Goal: Find specific page/section: Find specific page/section

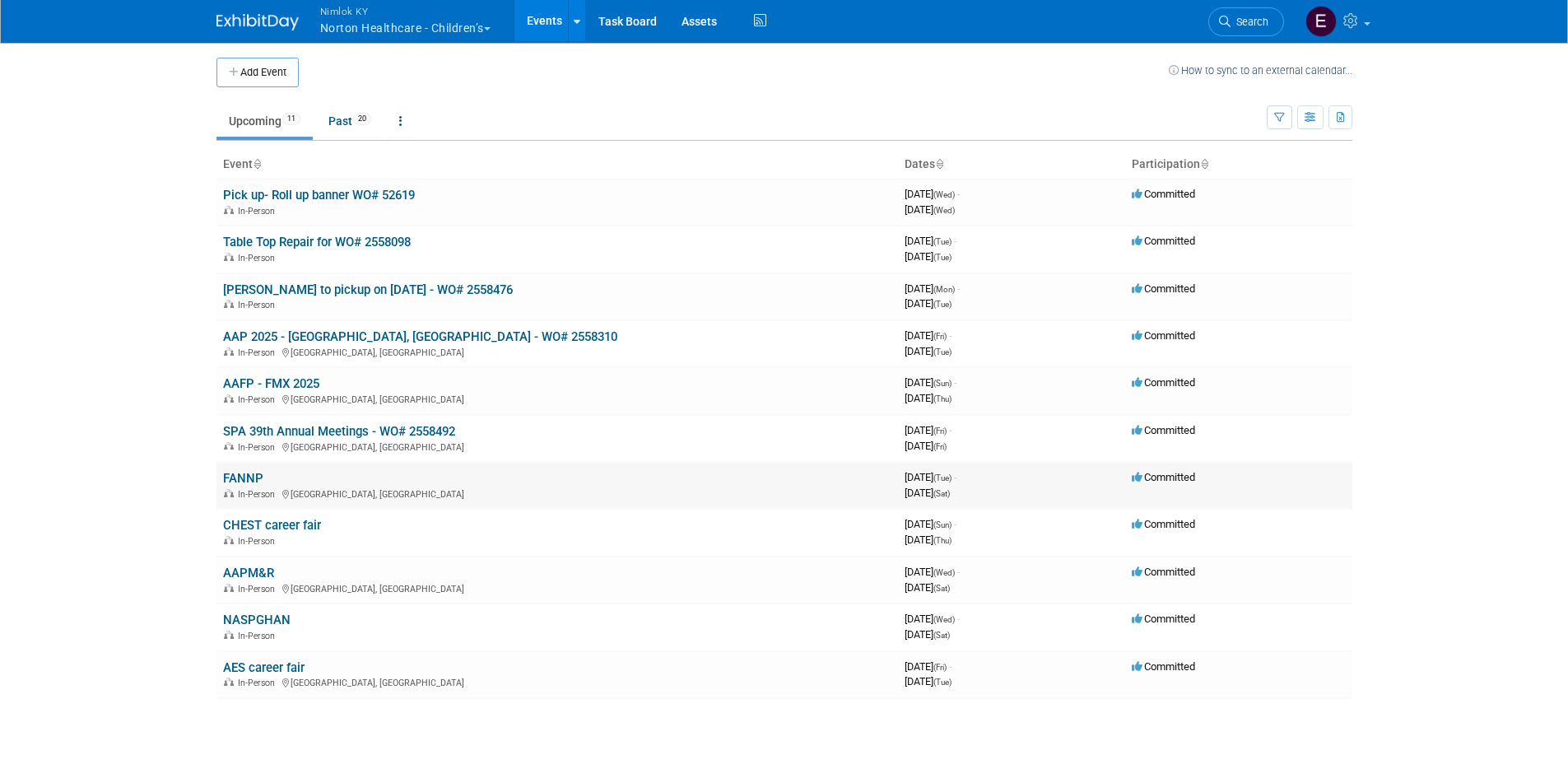
click at [240, 472] on link "FANNP" at bounding box center [243, 478] width 41 height 15
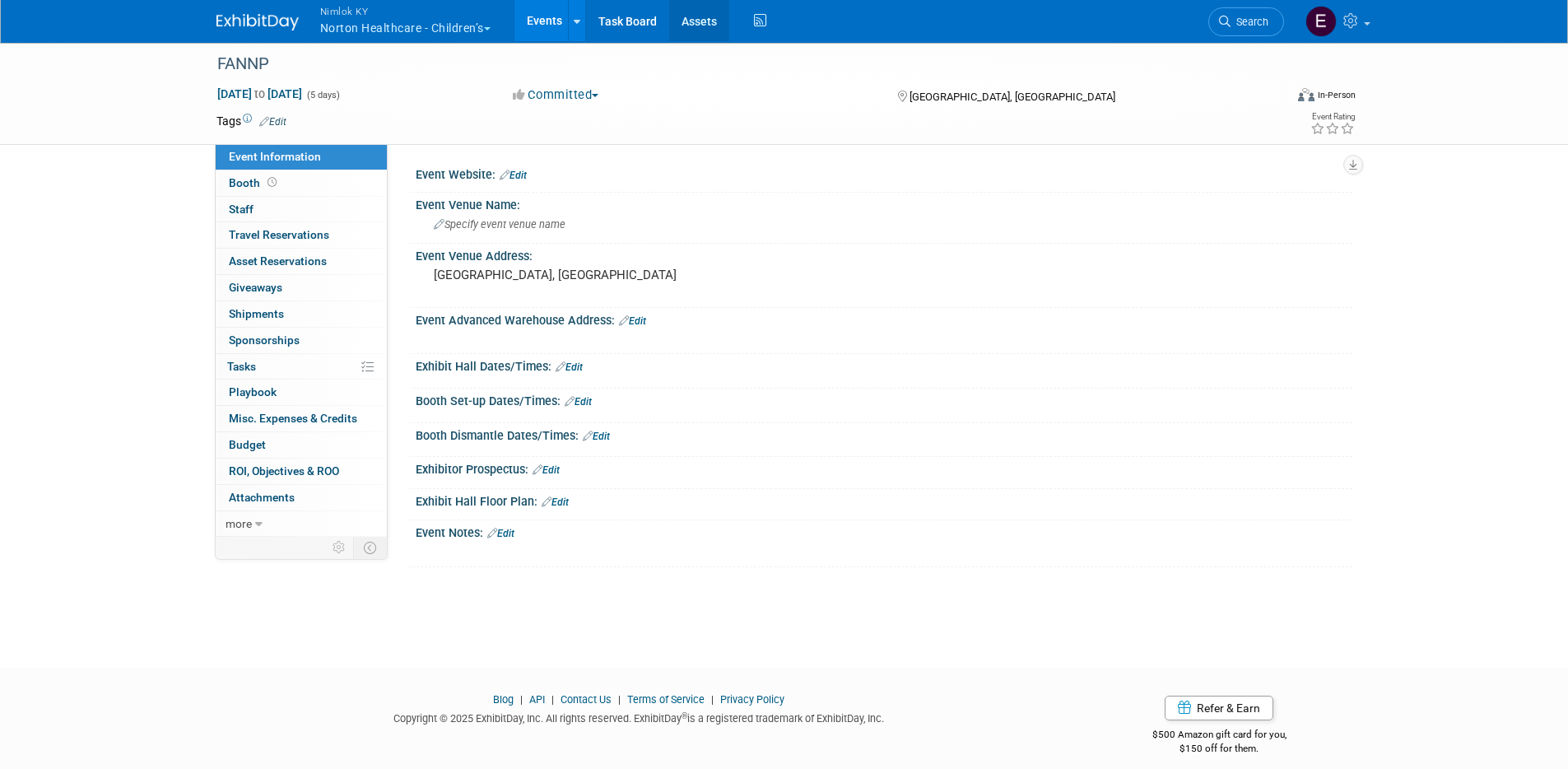
click at [700, 13] on link "Assets" at bounding box center [699, 20] width 60 height 41
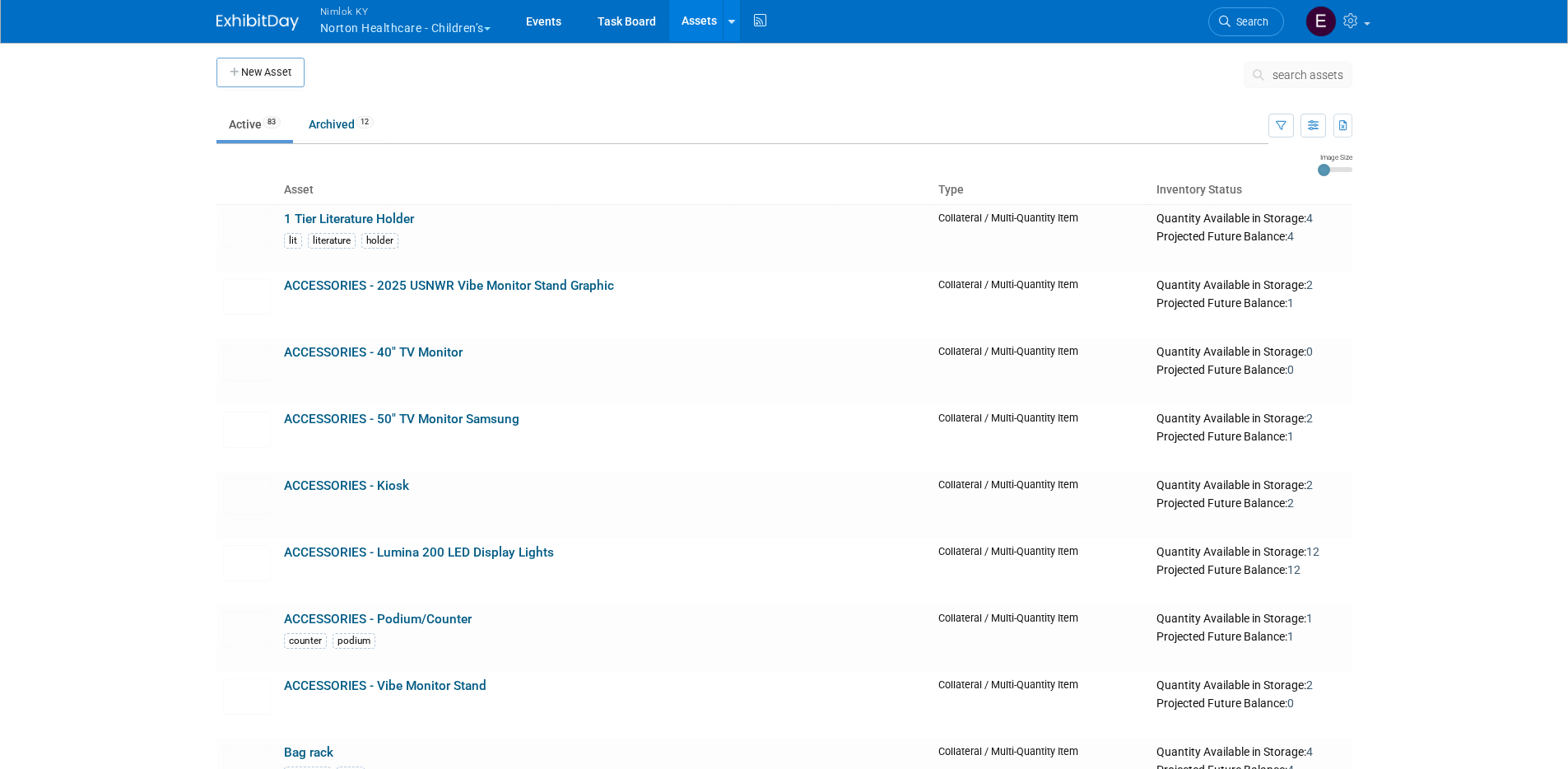
click at [1478, 233] on body "Nimlok KY Norton Healthcare - Children’s Explore: My Workspaces 43 Go to Worksp…" at bounding box center [784, 384] width 1568 height 769
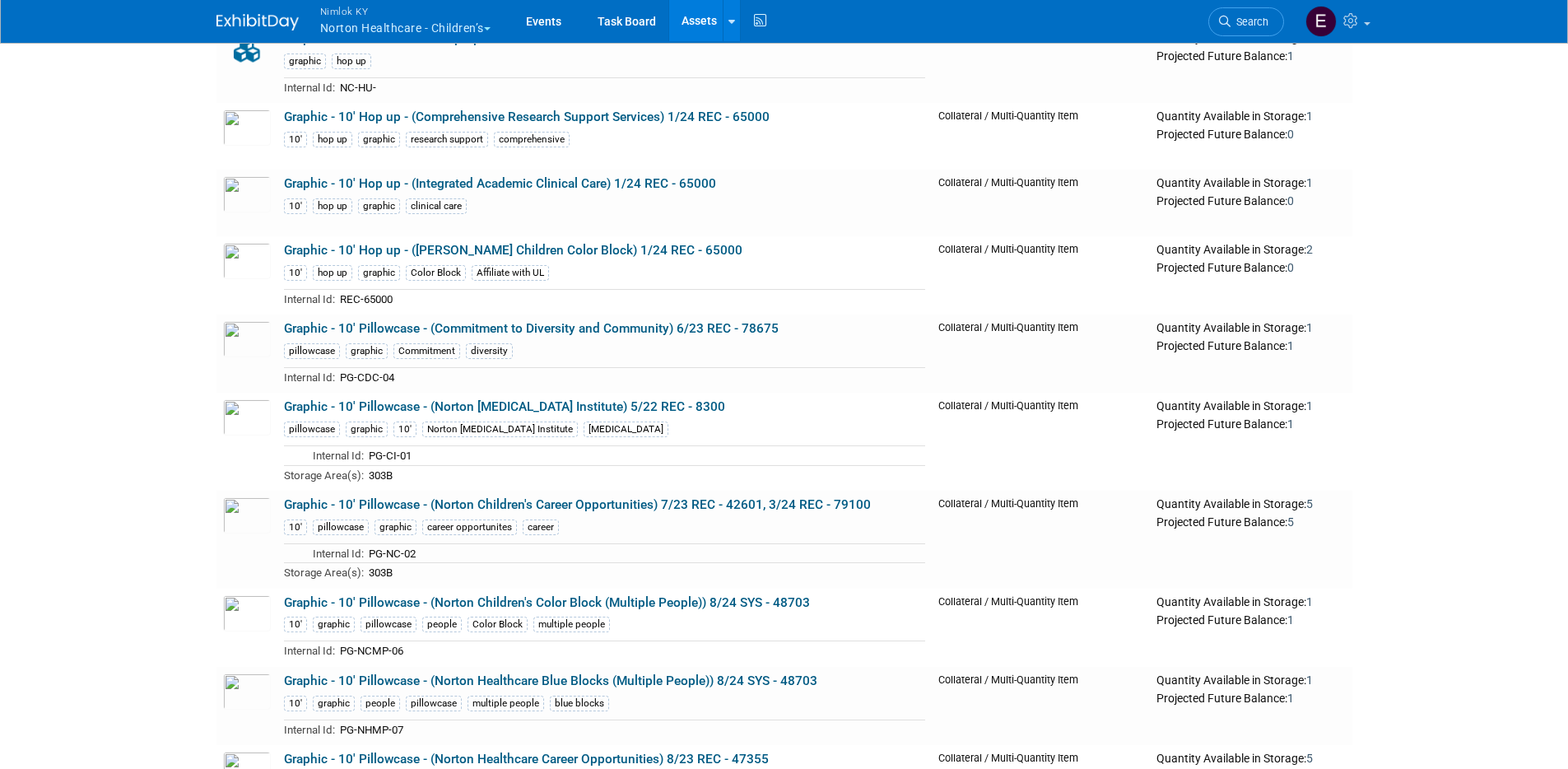
scroll to position [4178, 0]
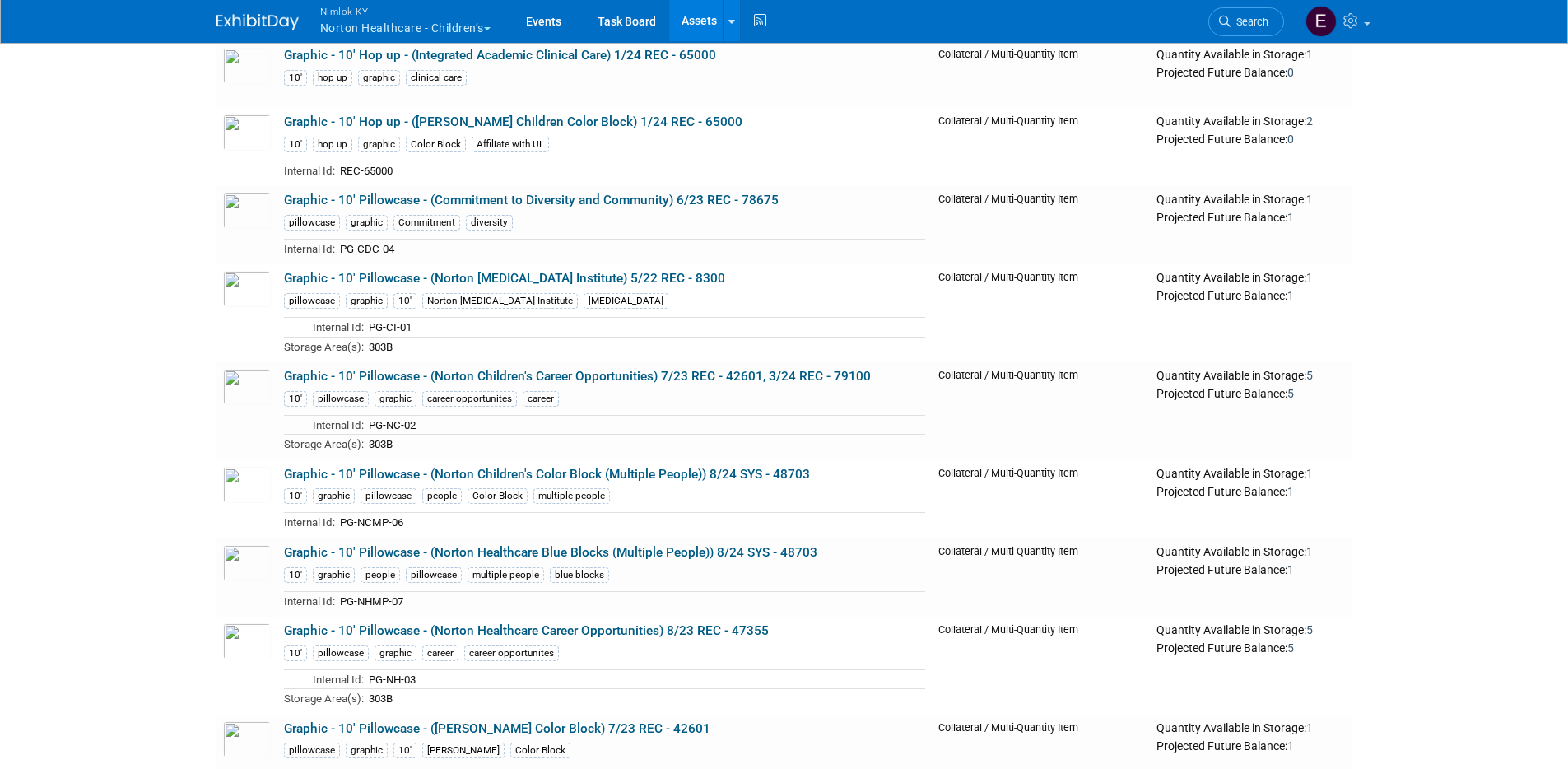
drag, startPoint x: 1573, startPoint y: 219, endPoint x: 1559, endPoint y: 549, distance: 330.3
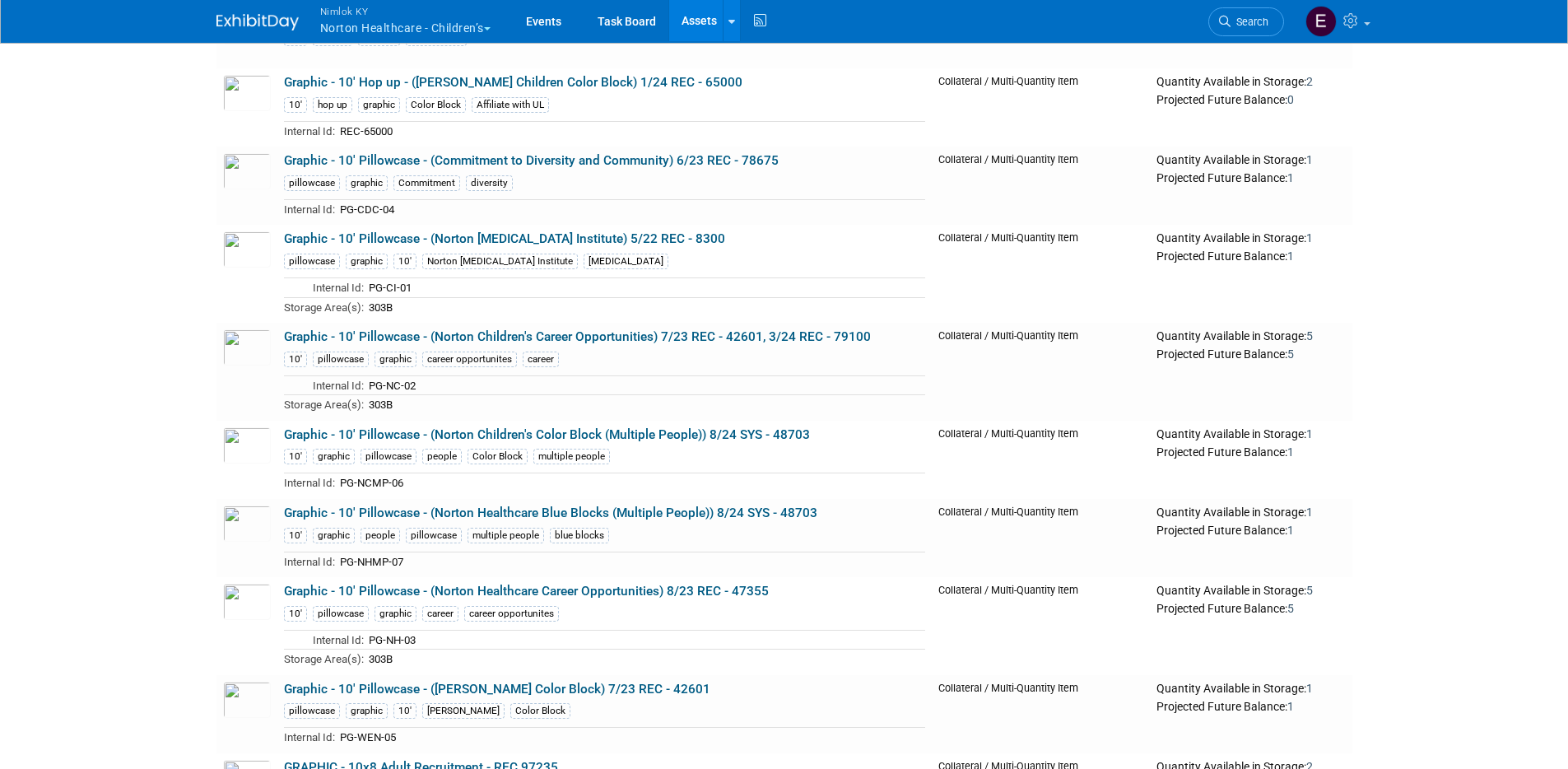
scroll to position [4291, 0]
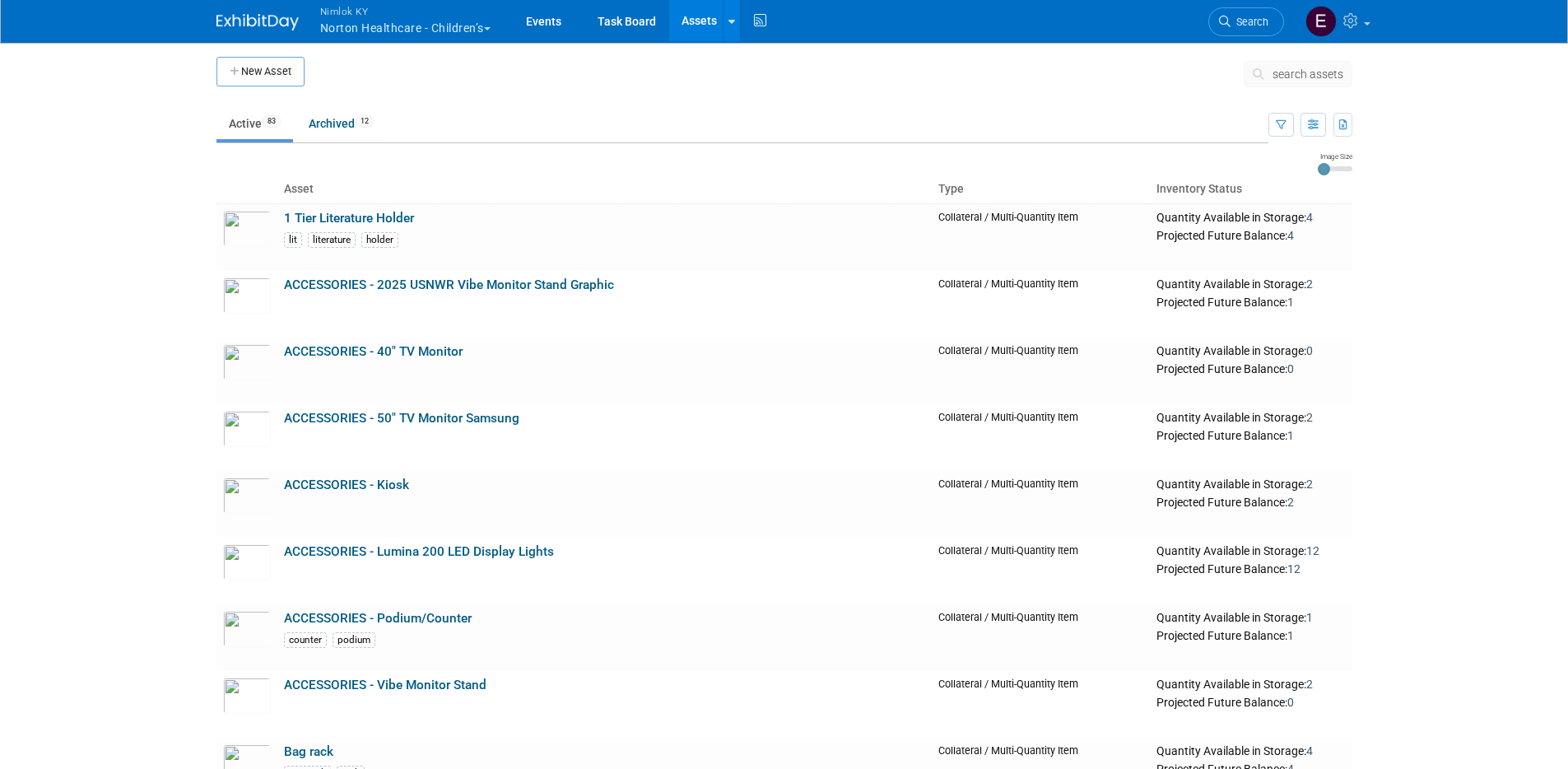
scroll to position [0, 0]
click at [328, 126] on link "Archived 12" at bounding box center [341, 124] width 90 height 31
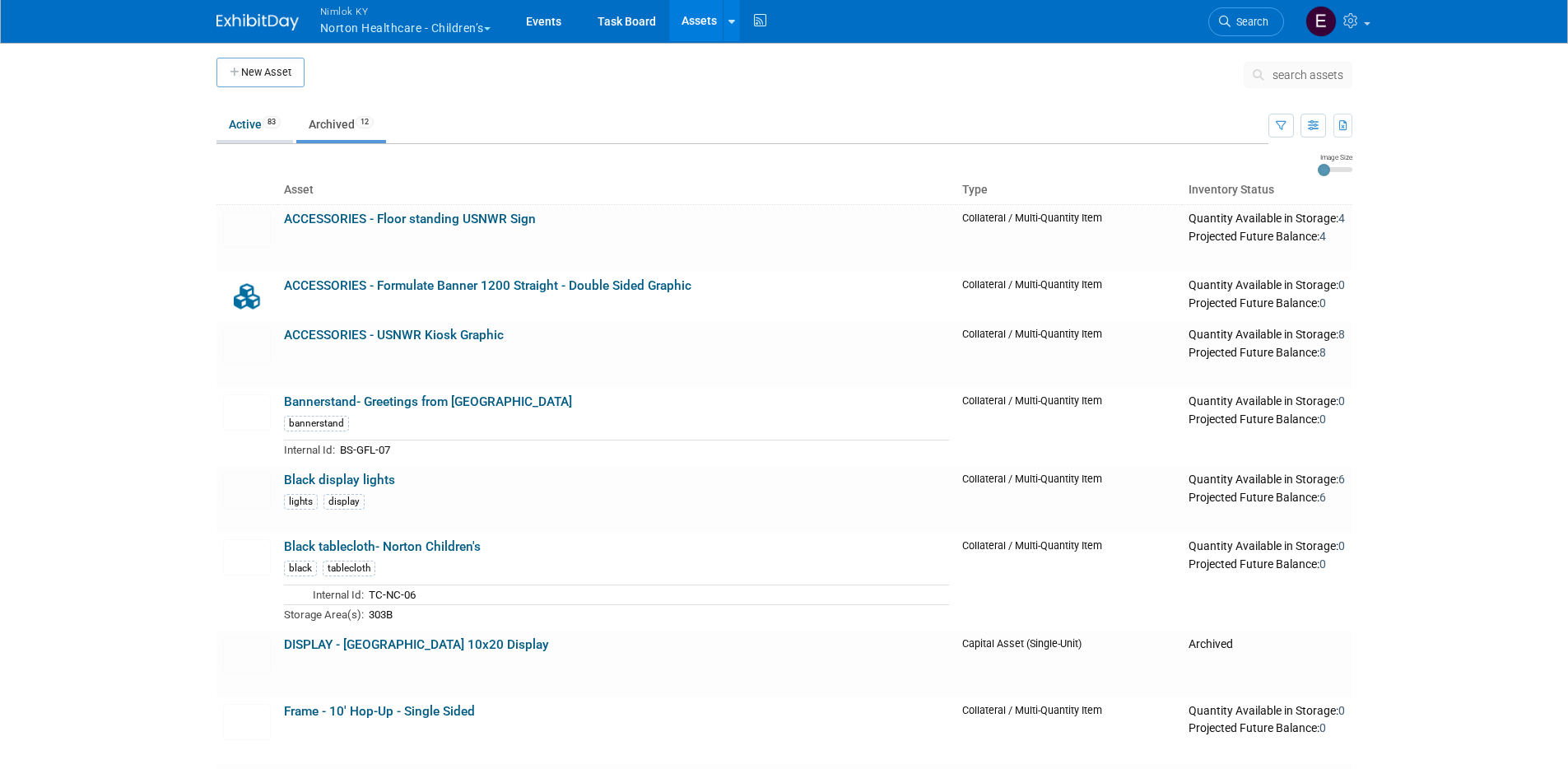
click at [258, 122] on link "Active 83" at bounding box center [254, 124] width 77 height 31
